Goal: Task Accomplishment & Management: Use online tool/utility

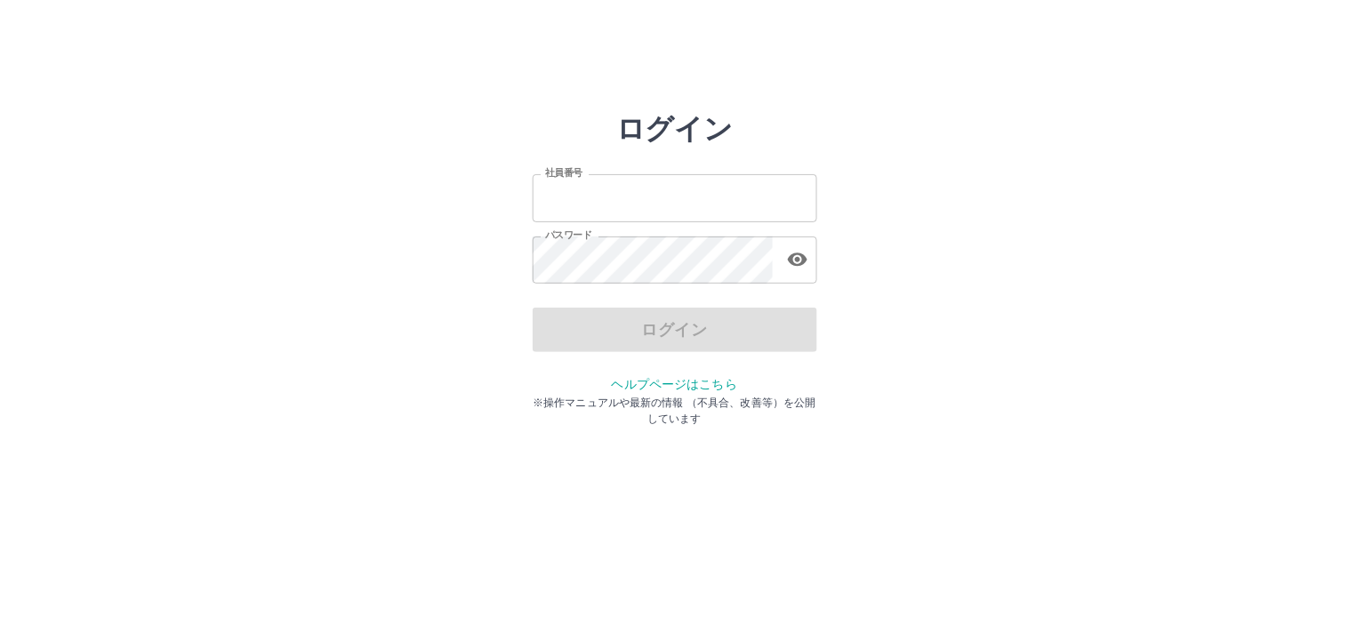
type input "*******"
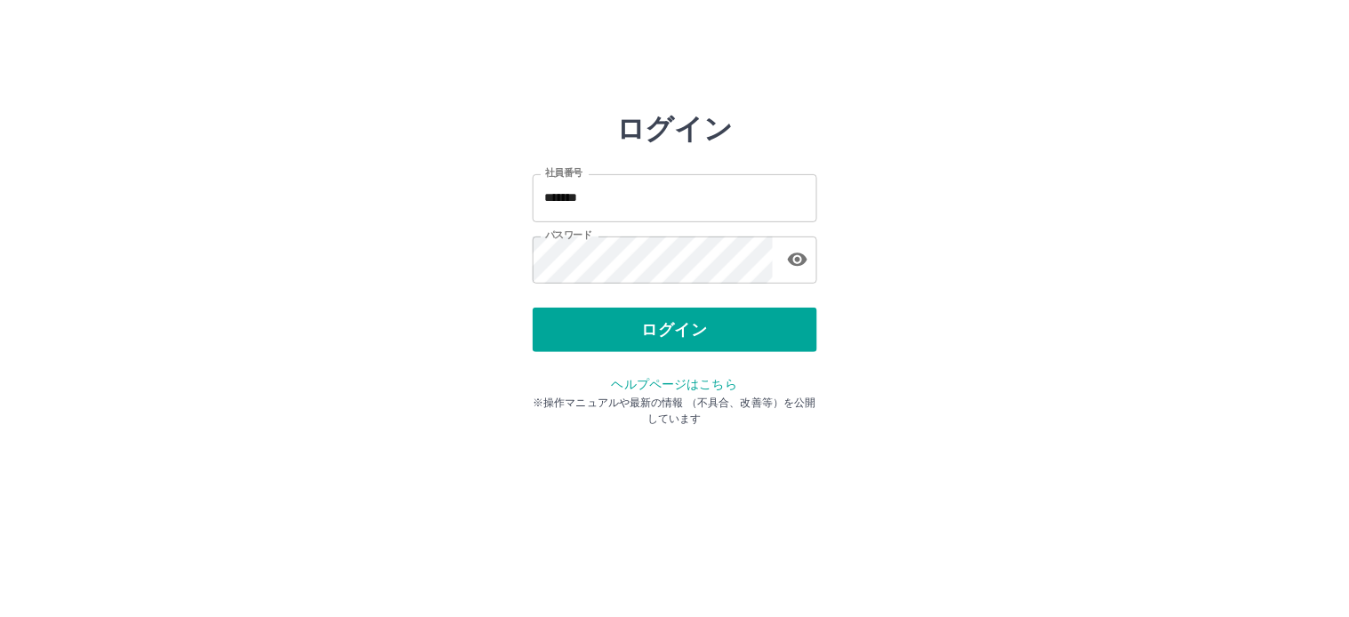
click at [630, 342] on div "ログイン" at bounding box center [675, 330] width 285 height 44
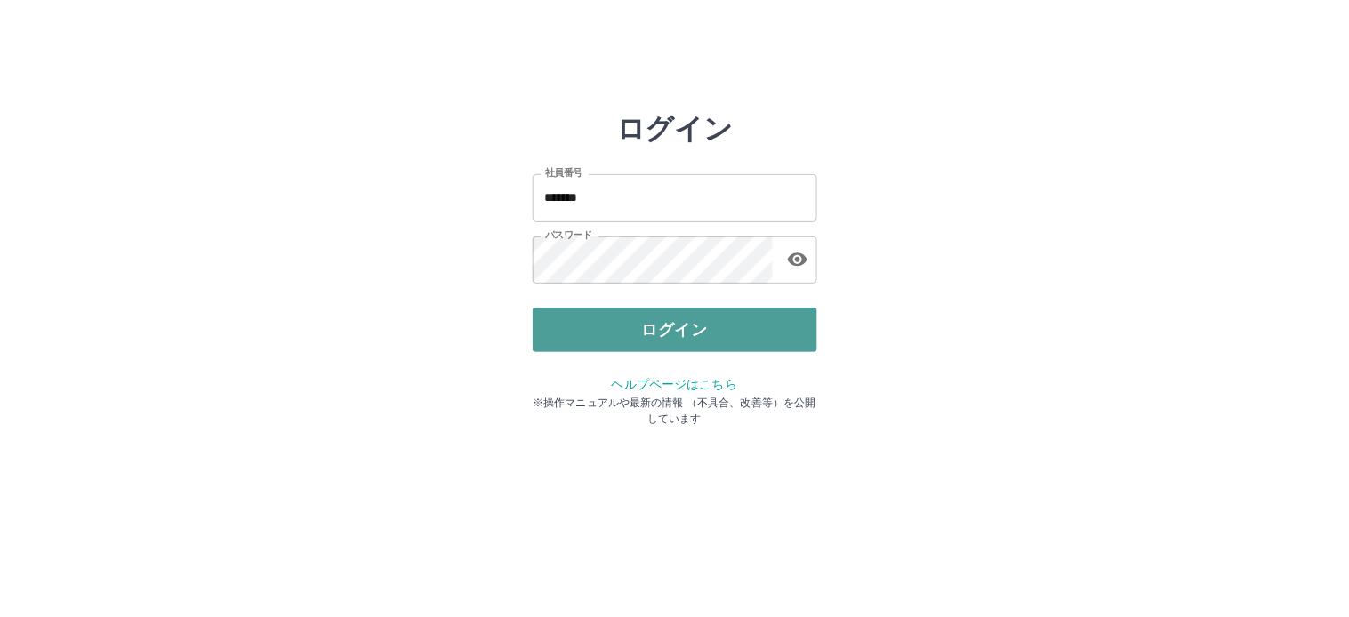
click at [642, 334] on button "ログイン" at bounding box center [675, 330] width 285 height 44
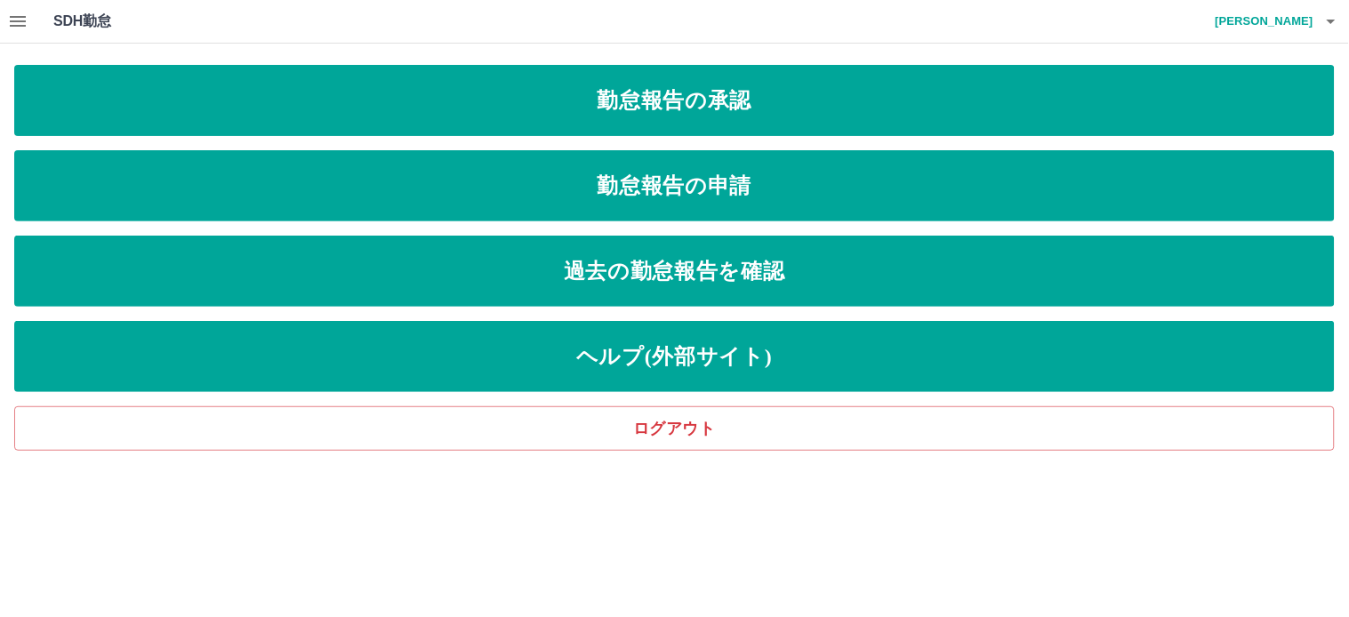
click at [22, 23] on icon "button" at bounding box center [17, 21] width 21 height 21
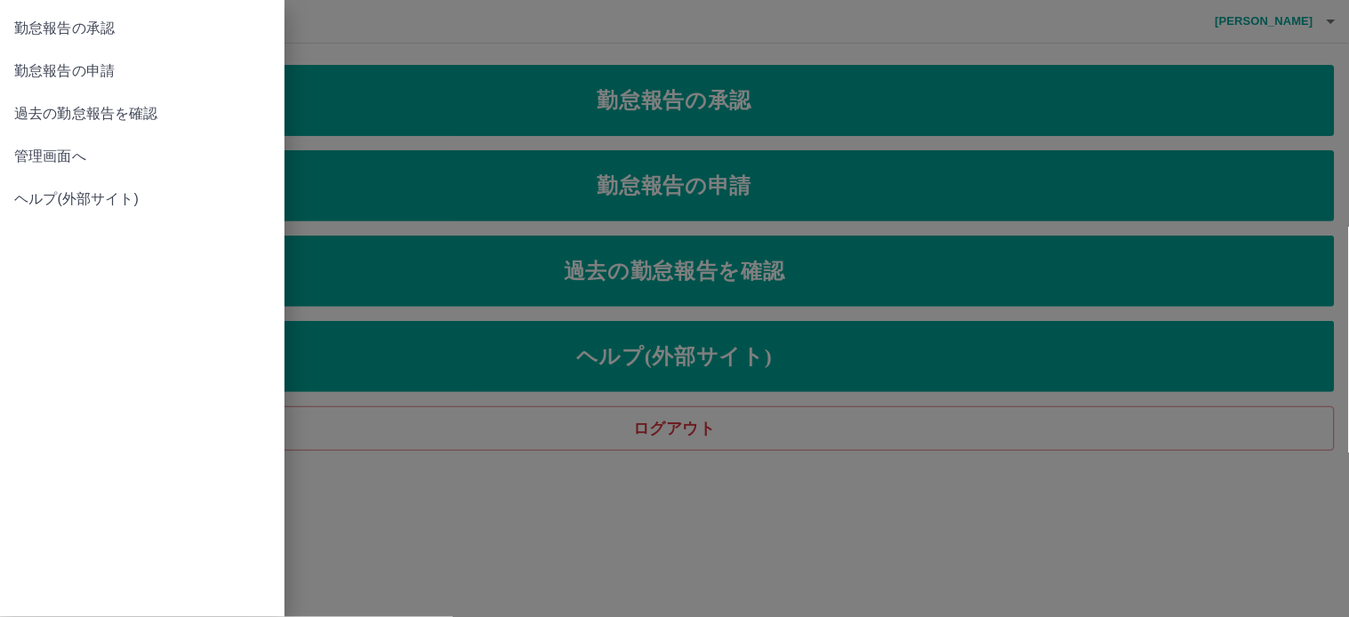
click at [57, 155] on span "管理画面へ" at bounding box center [142, 156] width 256 height 21
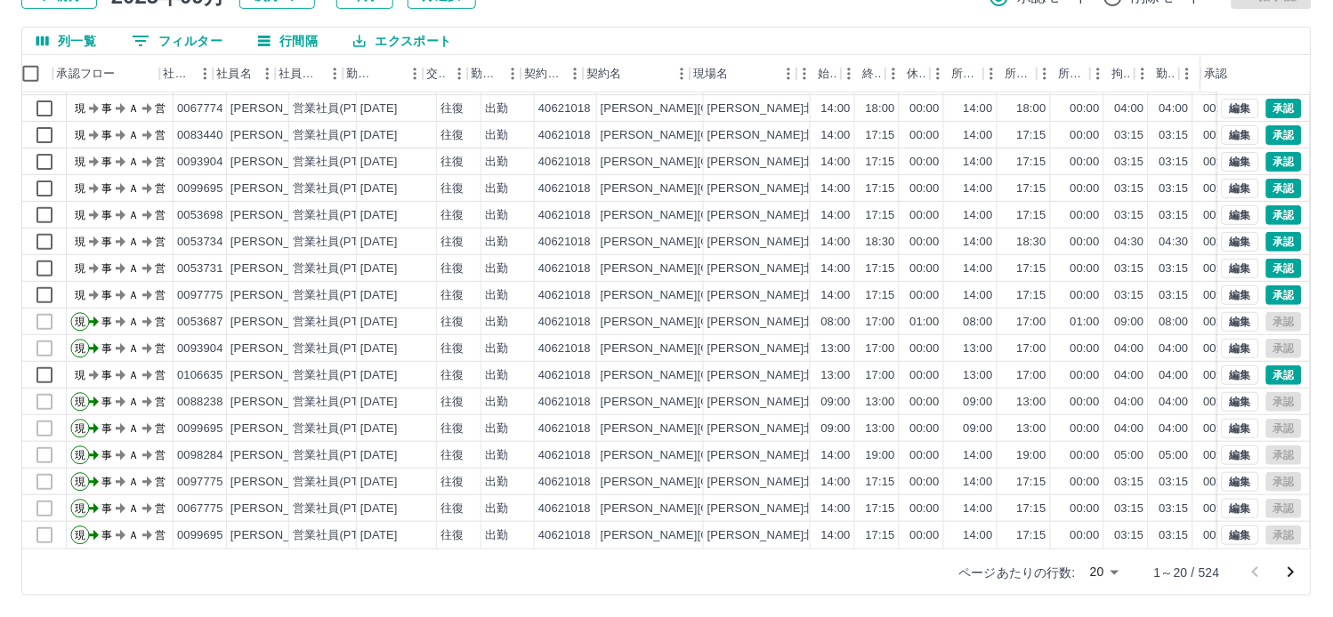
scroll to position [94, 39]
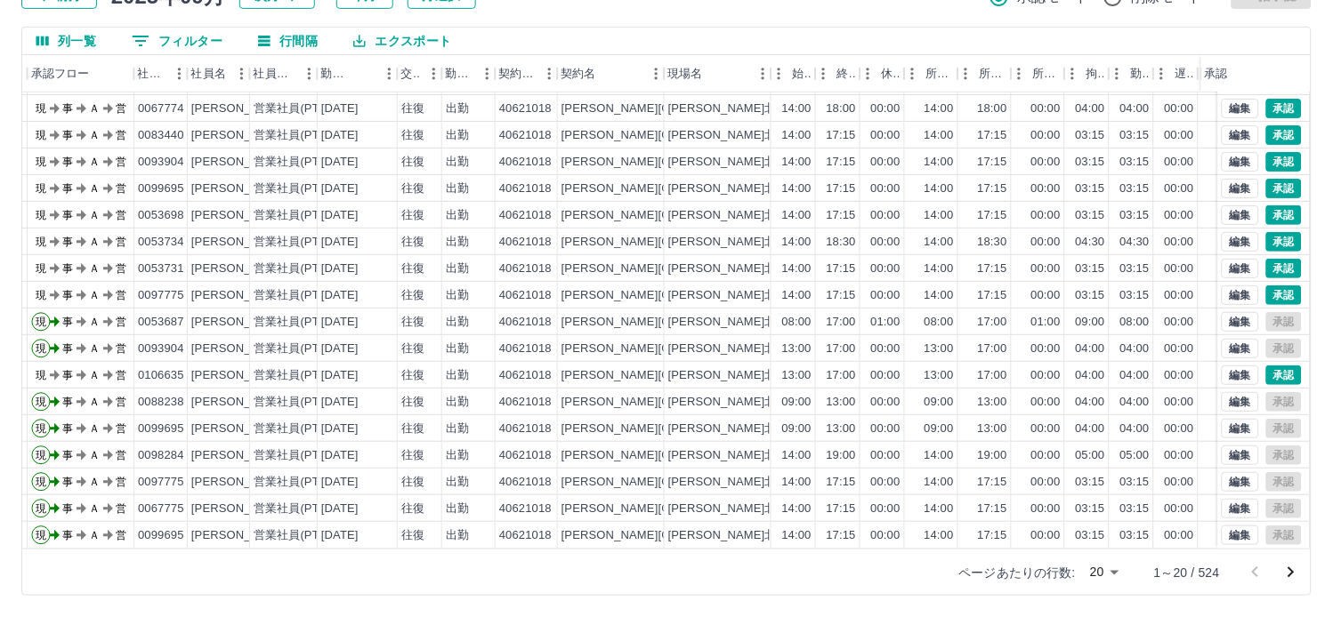
click at [1292, 571] on icon "次のページへ" at bounding box center [1291, 573] width 6 height 11
